Goal: Check status: Check status

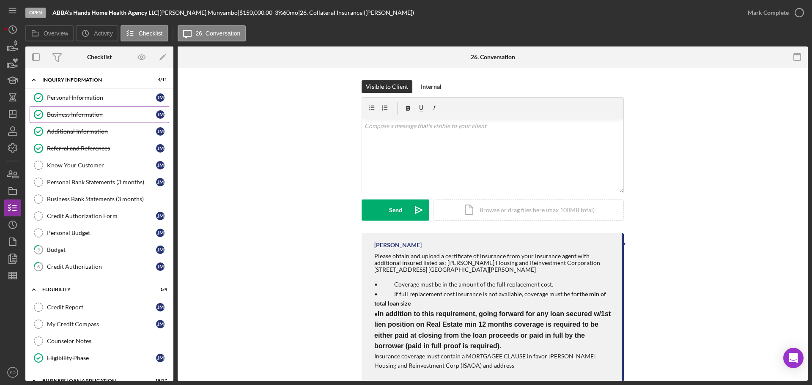
scroll to position [17, 0]
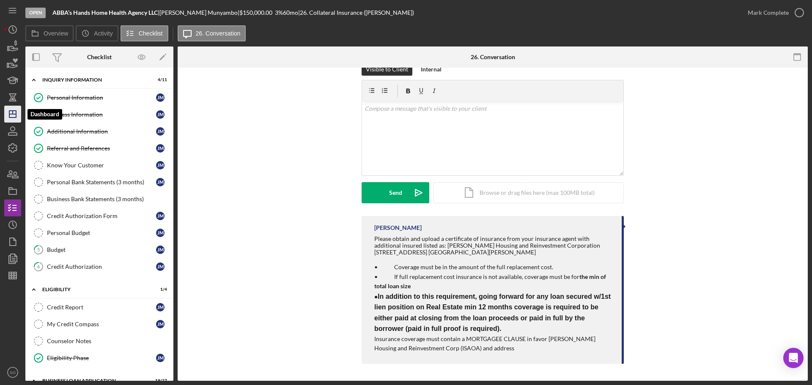
click at [13, 112] on line "button" at bounding box center [13, 112] width 0 height 3
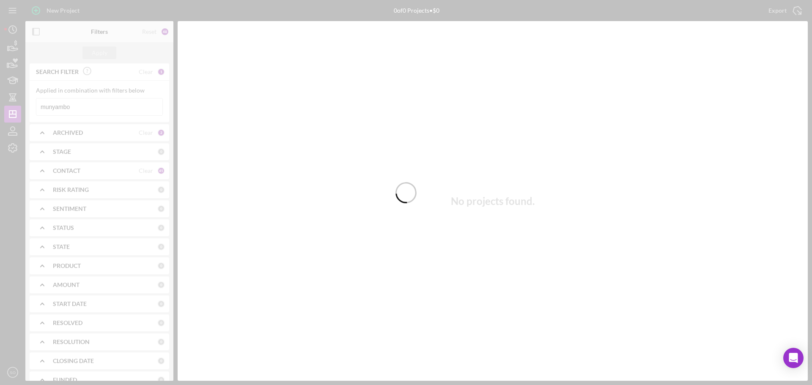
click at [97, 108] on div at bounding box center [406, 192] width 812 height 385
click at [91, 106] on div at bounding box center [406, 192] width 812 height 385
click at [77, 108] on div at bounding box center [406, 192] width 812 height 385
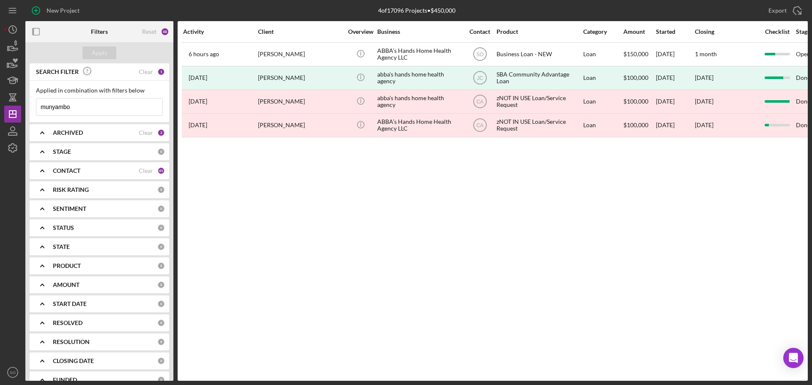
click at [77, 108] on input "munyambo" at bounding box center [99, 107] width 126 height 17
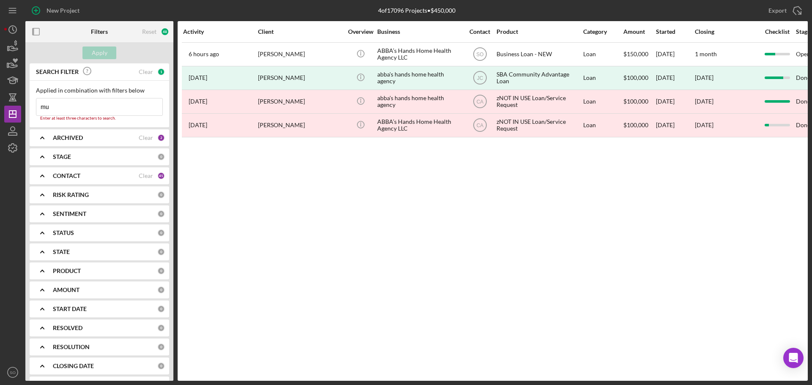
type input "m"
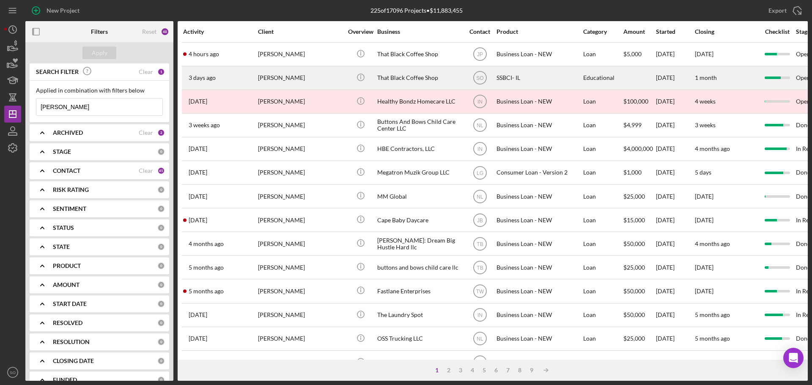
type input "[PERSON_NAME]"
click at [266, 82] on div "[PERSON_NAME]" at bounding box center [300, 78] width 85 height 22
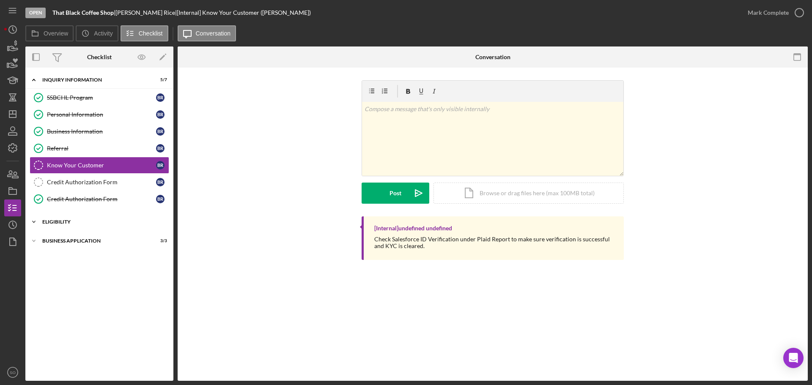
click at [66, 225] on div "Icon/Expander Eligibility 1 / 4" at bounding box center [99, 222] width 148 height 17
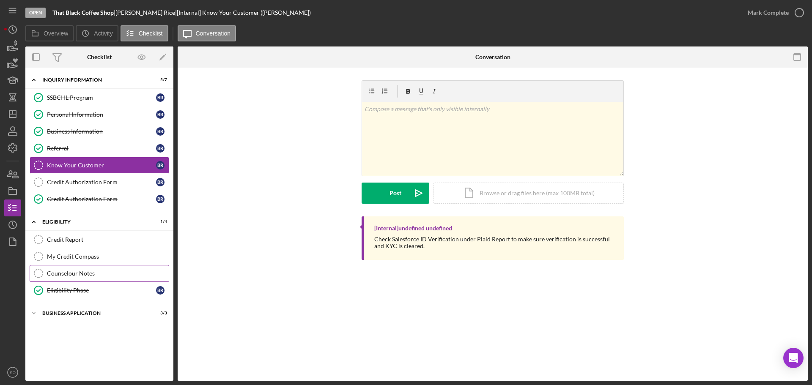
click at [67, 272] on div "Counselour Notes" at bounding box center [108, 273] width 122 height 7
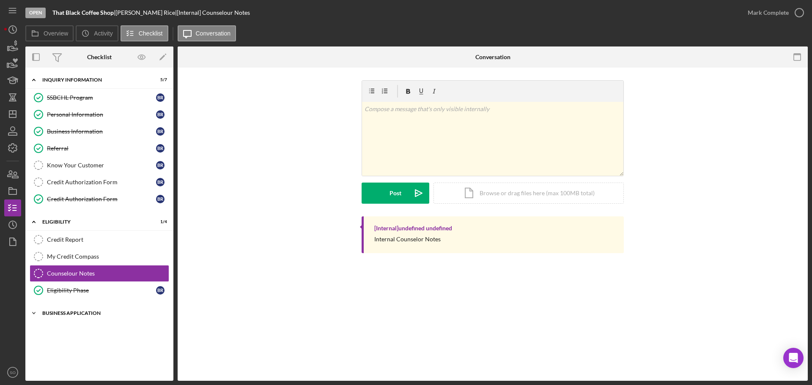
click at [77, 318] on div "Icon/Expander Business Application 3 / 3" at bounding box center [99, 313] width 148 height 17
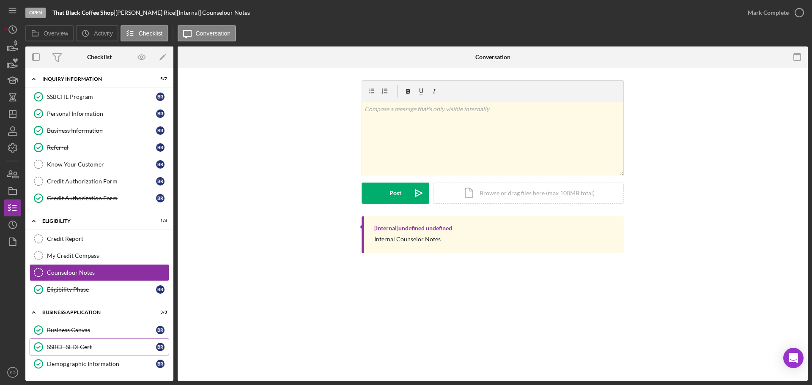
click at [65, 344] on div "SSBCI- SEDI Cert" at bounding box center [101, 347] width 109 height 7
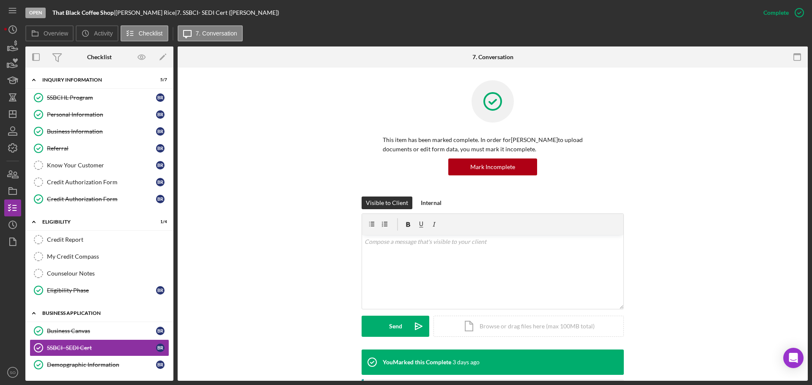
scroll to position [1, 0]
click at [76, 364] on div "Demopgraphic Information" at bounding box center [101, 364] width 109 height 7
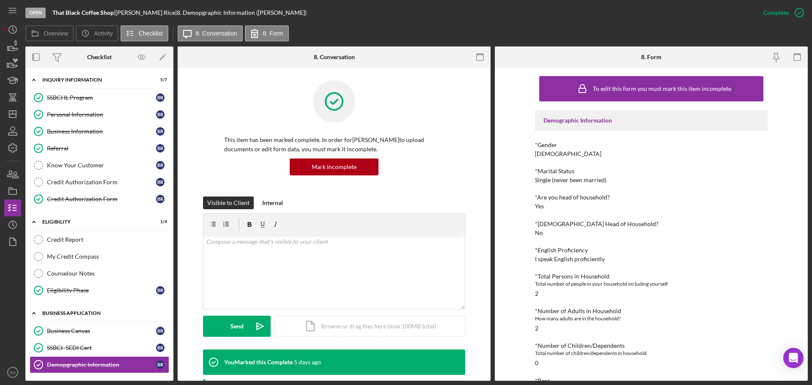
scroll to position [1, 0]
click at [14, 118] on icon "Icon/Dashboard" at bounding box center [12, 114] width 21 height 21
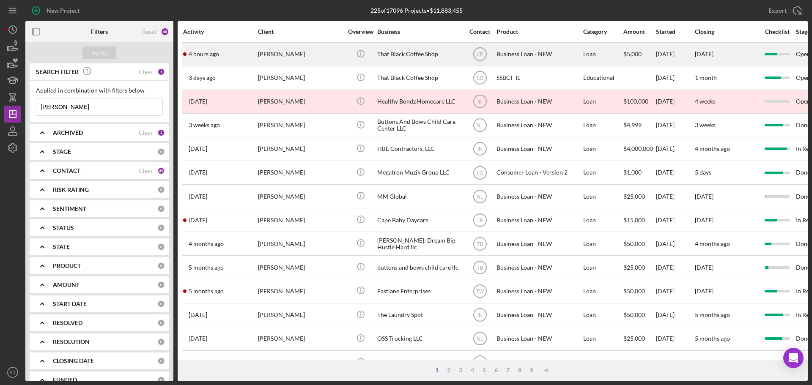
click at [281, 55] on div "[PERSON_NAME]" at bounding box center [300, 54] width 85 height 22
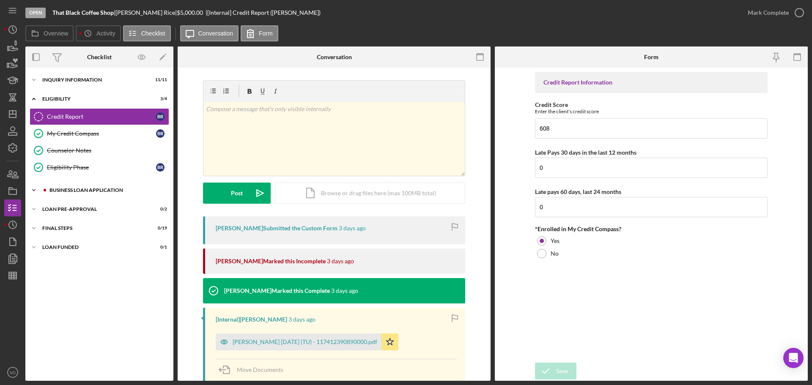
click at [84, 192] on div "BUSINESS LOAN APPLICATION" at bounding box center [105, 190] width 113 height 5
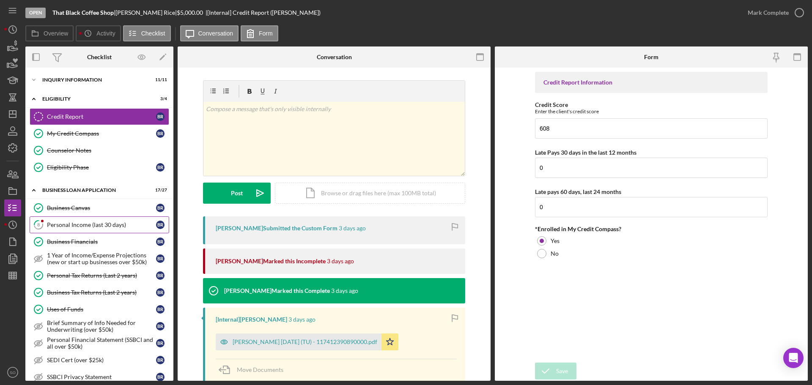
click at [65, 225] on div "Personal Income (last 30 days)" at bounding box center [101, 225] width 109 height 7
